Goal: Task Accomplishment & Management: Use online tool/utility

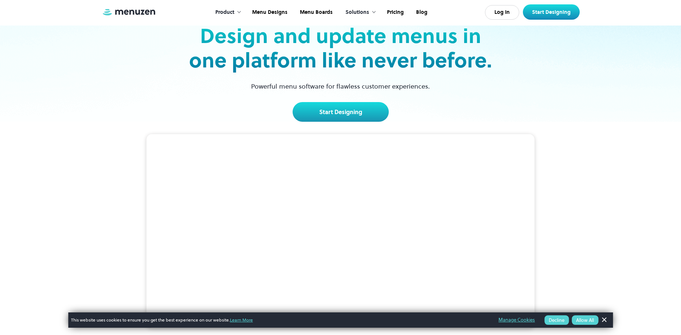
scroll to position [74, 0]
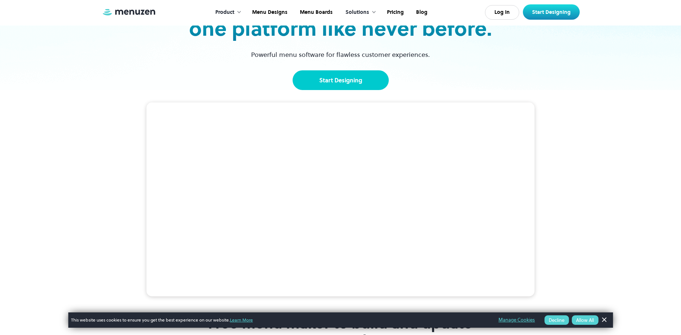
click at [338, 89] on link "Start Designing" at bounding box center [340, 80] width 96 height 20
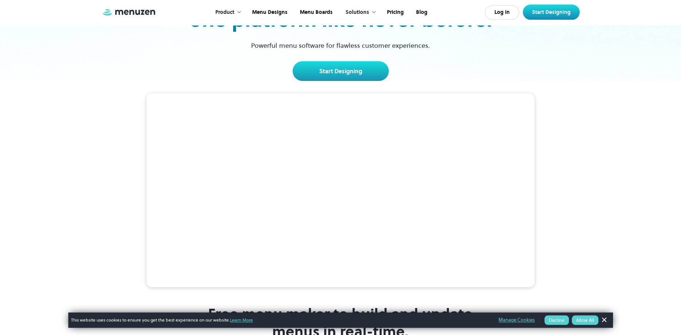
scroll to position [111, 0]
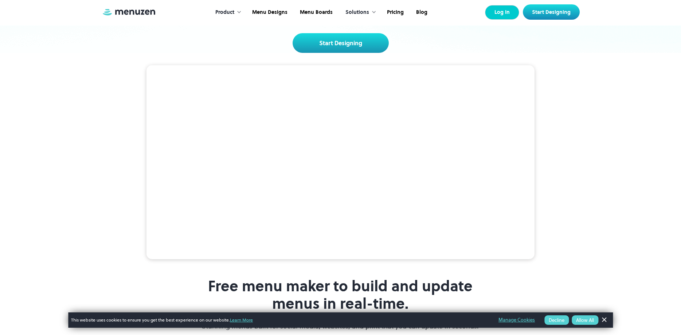
click at [516, 12] on link "Log In" at bounding box center [502, 12] width 34 height 15
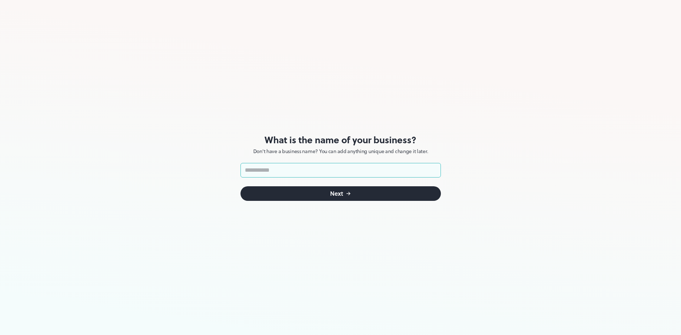
click at [315, 173] on input "text" at bounding box center [340, 170] width 200 height 15
type input "**********"
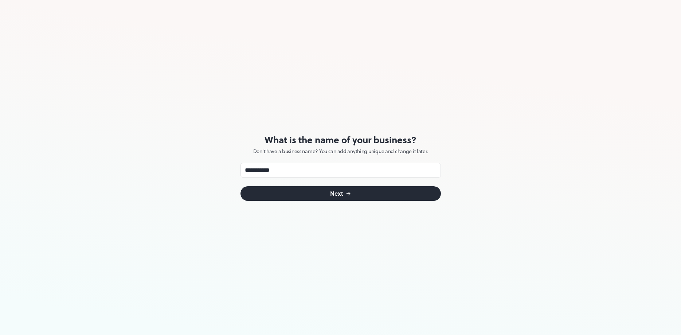
click at [381, 194] on button "Next" at bounding box center [340, 193] width 200 height 15
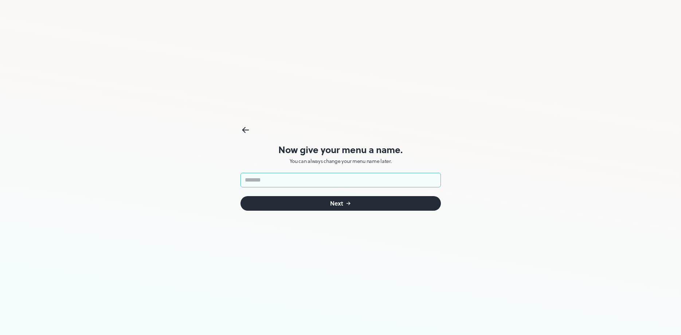
click at [354, 182] on input "text" at bounding box center [340, 180] width 200 height 15
type input "**********"
click at [292, 199] on button "Next" at bounding box center [340, 203] width 200 height 15
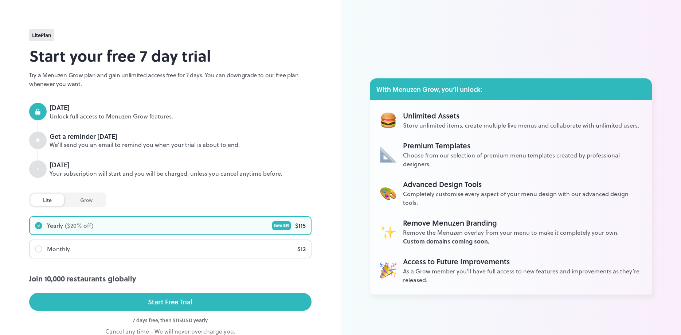
click at [424, 113] on div "Unlimited Assets Store unlimited items, create multiple live menus and collabor…" at bounding box center [511, 197] width 282 height 195
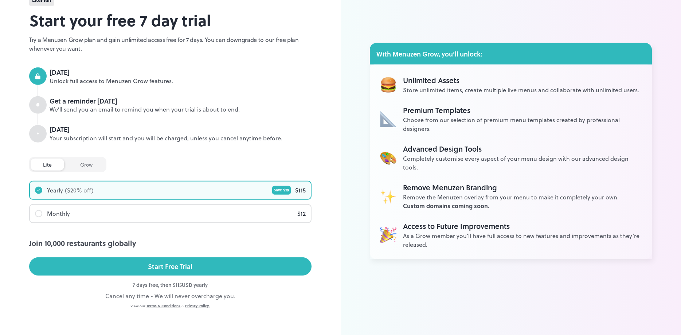
scroll to position [38, 0]
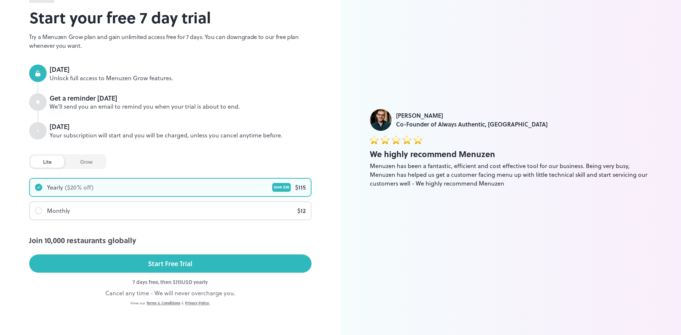
click at [83, 161] on div "grow" at bounding box center [86, 162] width 37 height 12
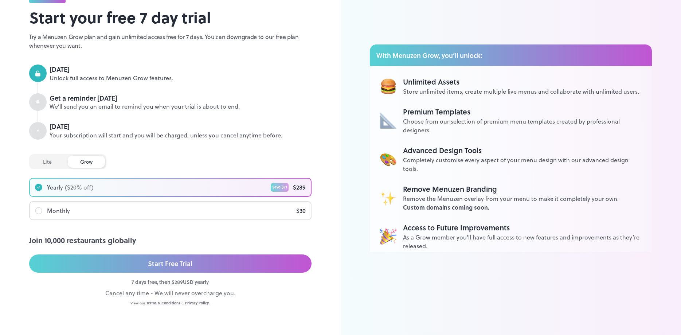
click at [185, 260] on div "Start Free Trial" at bounding box center [170, 263] width 44 height 11
